Goal: Find specific page/section: Find specific page/section

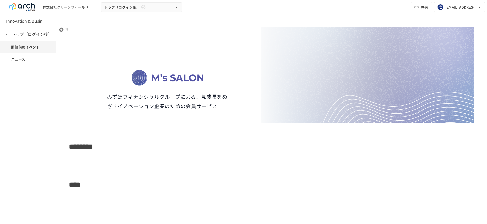
click at [183, 97] on img at bounding box center [271, 75] width 405 height 96
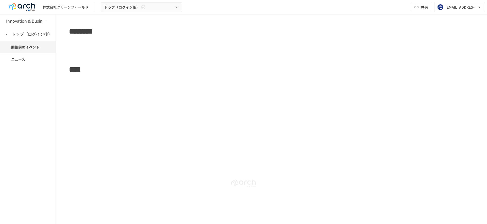
scroll to position [39, 0]
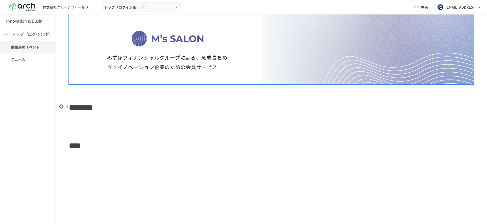
click at [77, 110] on span "********" at bounding box center [81, 107] width 24 height 7
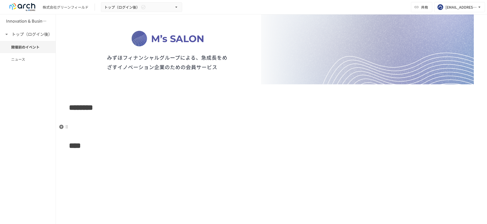
click at [88, 125] on p at bounding box center [271, 128] width 405 height 7
click at [61, 126] on icon "button" at bounding box center [61, 126] width 5 height 5
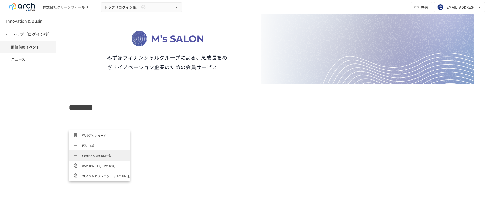
click at [99, 147] on span "区切り線" at bounding box center [104, 145] width 44 height 5
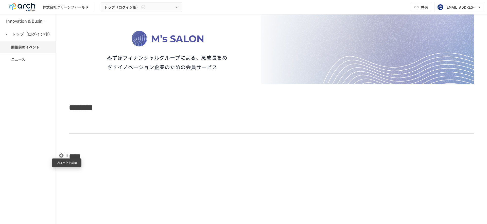
click at [65, 155] on div at bounding box center [67, 155] width 4 height 4
click at [61, 156] on div at bounding box center [243, 112] width 487 height 224
click at [74, 136] on p at bounding box center [271, 138] width 405 height 7
click at [61, 139] on icon "button" at bounding box center [61, 137] width 4 height 4
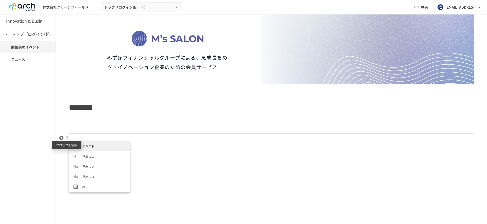
click at [66, 138] on div at bounding box center [67, 137] width 4 height 4
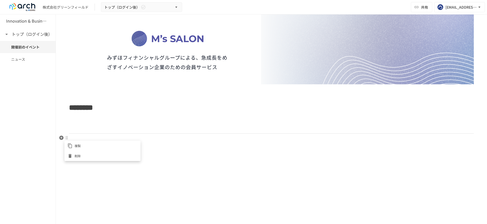
click at [62, 138] on div at bounding box center [243, 112] width 487 height 224
click at [62, 138] on icon "button" at bounding box center [61, 137] width 5 height 5
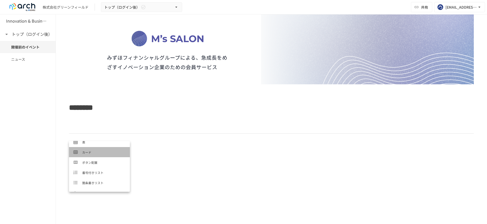
click at [108, 152] on span "カード" at bounding box center [104, 152] width 44 height 5
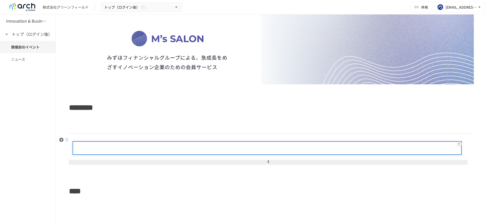
click at [112, 149] on div at bounding box center [283, 148] width 354 height 10
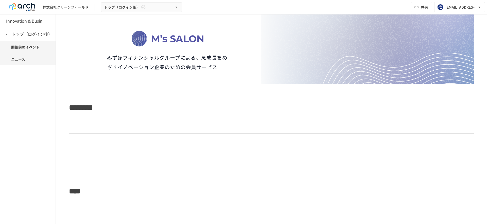
click at [24, 57] on span "ニュース" at bounding box center [27, 59] width 33 height 6
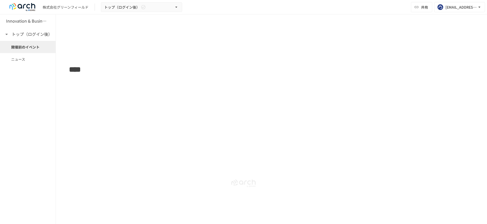
click at [27, 50] on span "開催前のイベント" at bounding box center [27, 47] width 33 height 6
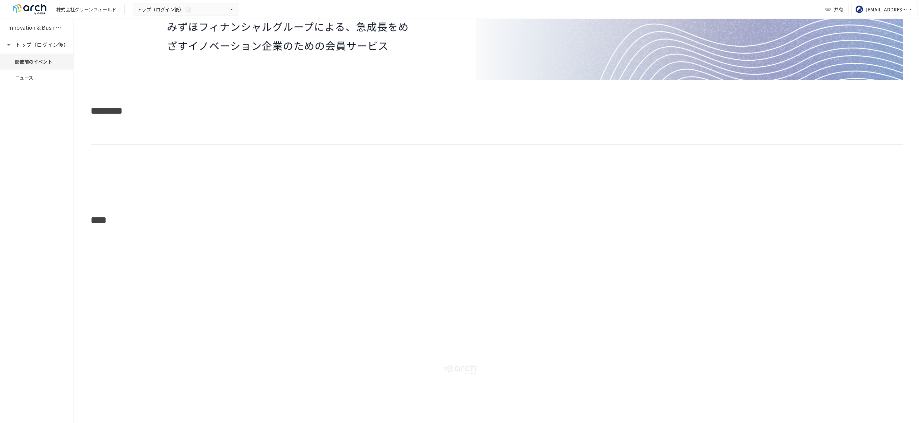
scroll to position [0, 0]
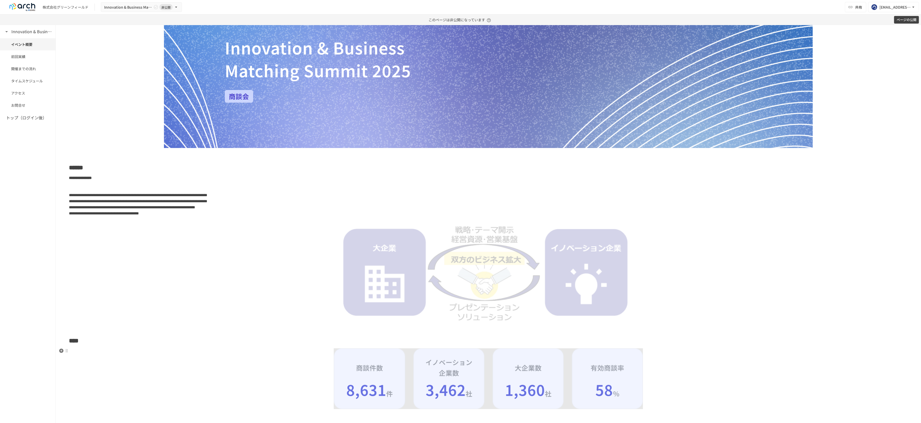
scroll to position [75, 0]
